Goal: Contribute content: Add original content to the website for others to see

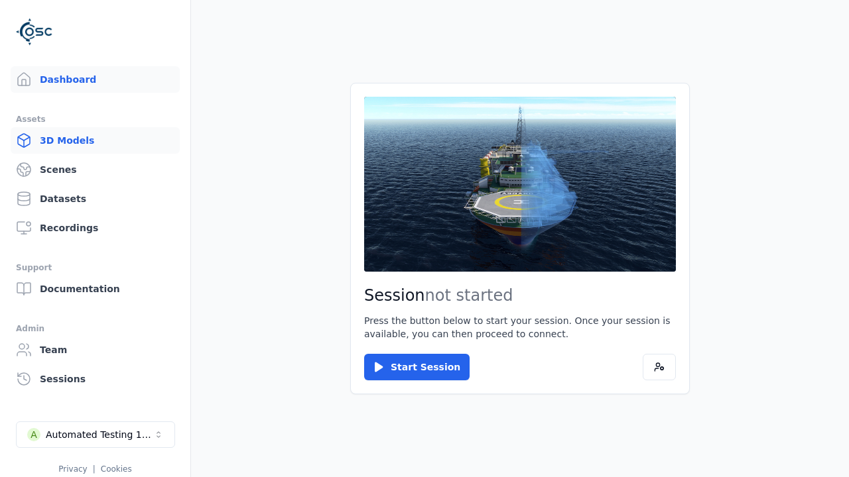
click at [95, 141] on link "3D Models" at bounding box center [95, 140] width 169 height 27
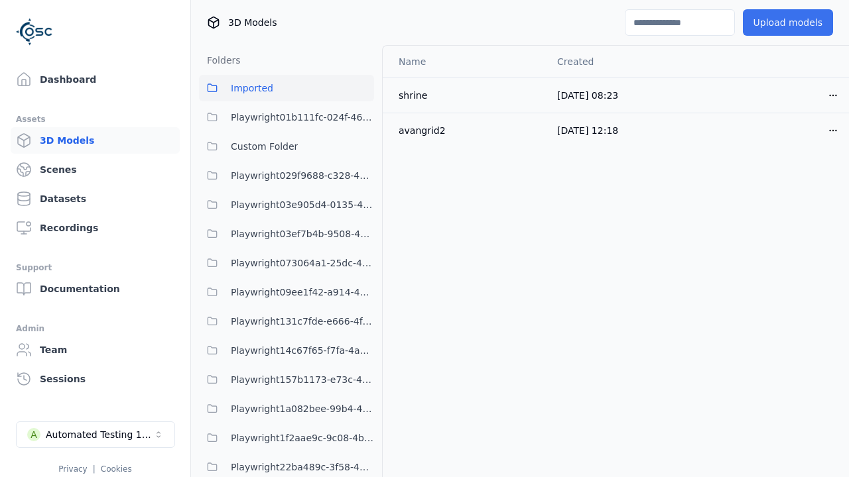
click at [787, 23] on button "Upload models" at bounding box center [788, 22] width 90 height 27
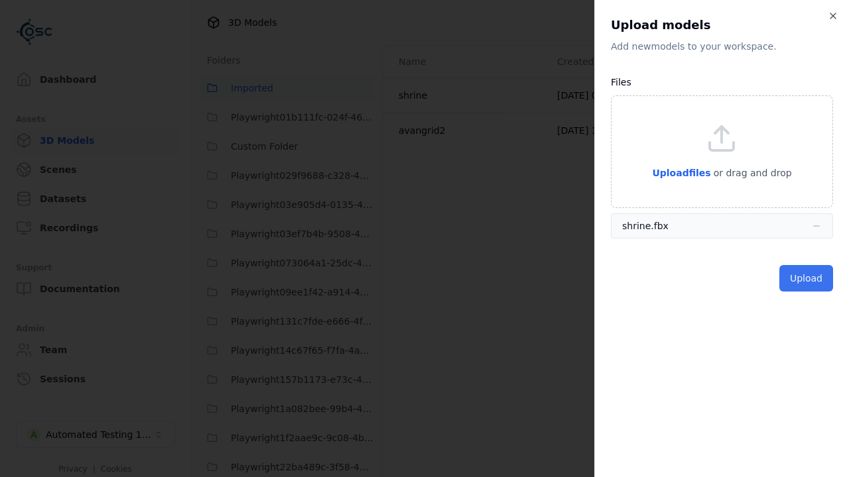
click at [806, 278] on button "Upload" at bounding box center [806, 278] width 54 height 27
